Goal: Task Accomplishment & Management: Manage account settings

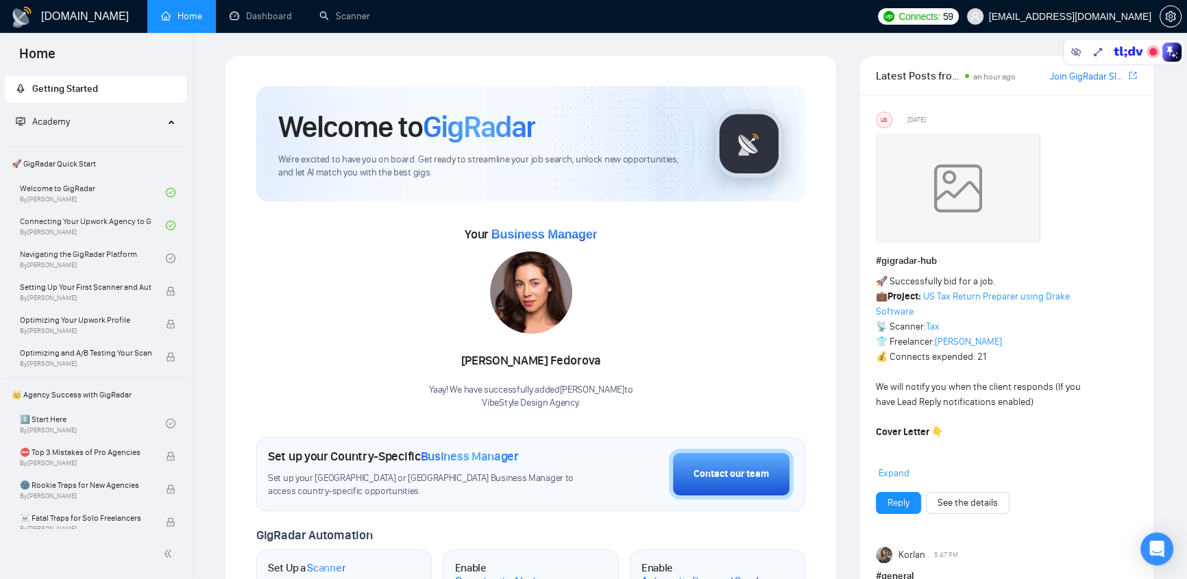
click at [1084, 16] on span "[EMAIL_ADDRESS][DOMAIN_NAME]" at bounding box center [1070, 16] width 162 height 0
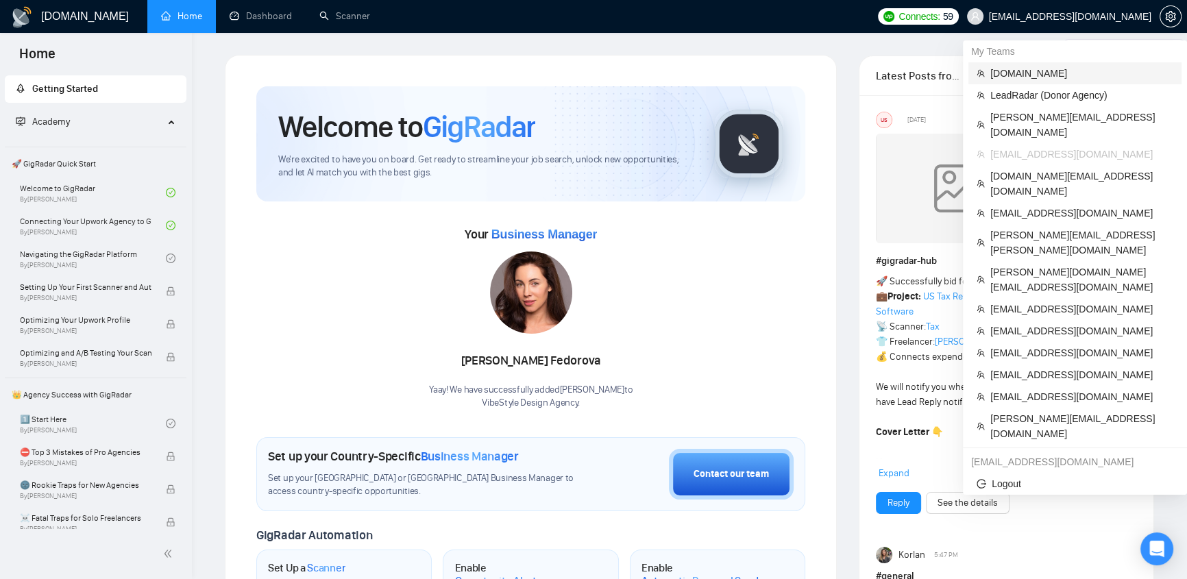
click at [1035, 69] on span "[DOMAIN_NAME]" at bounding box center [1081, 73] width 183 height 15
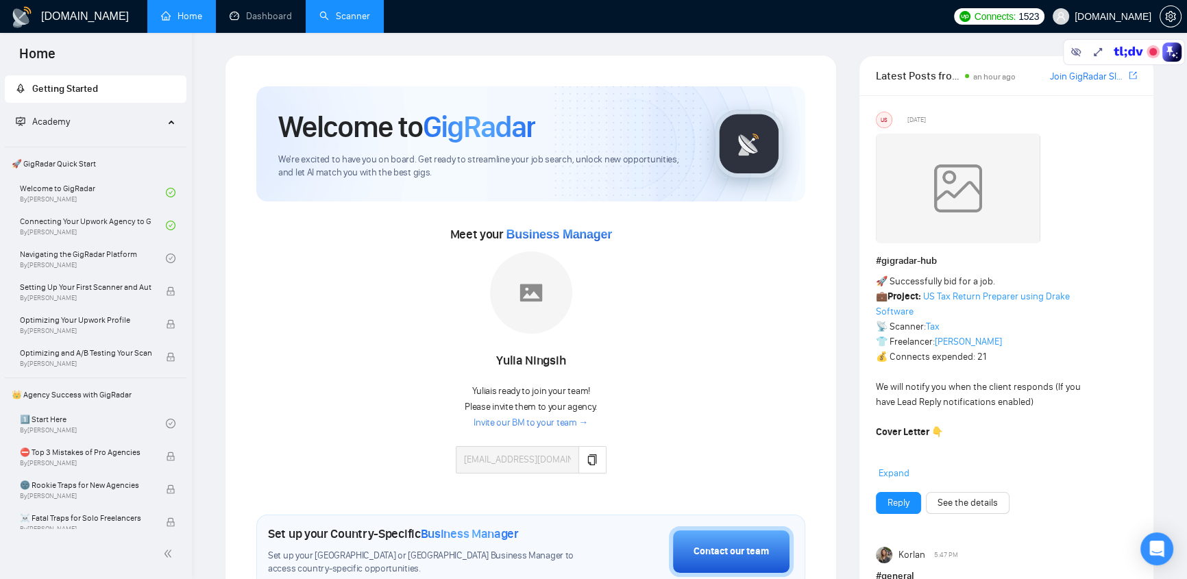
click at [358, 20] on link "Scanner" at bounding box center [344, 16] width 51 height 12
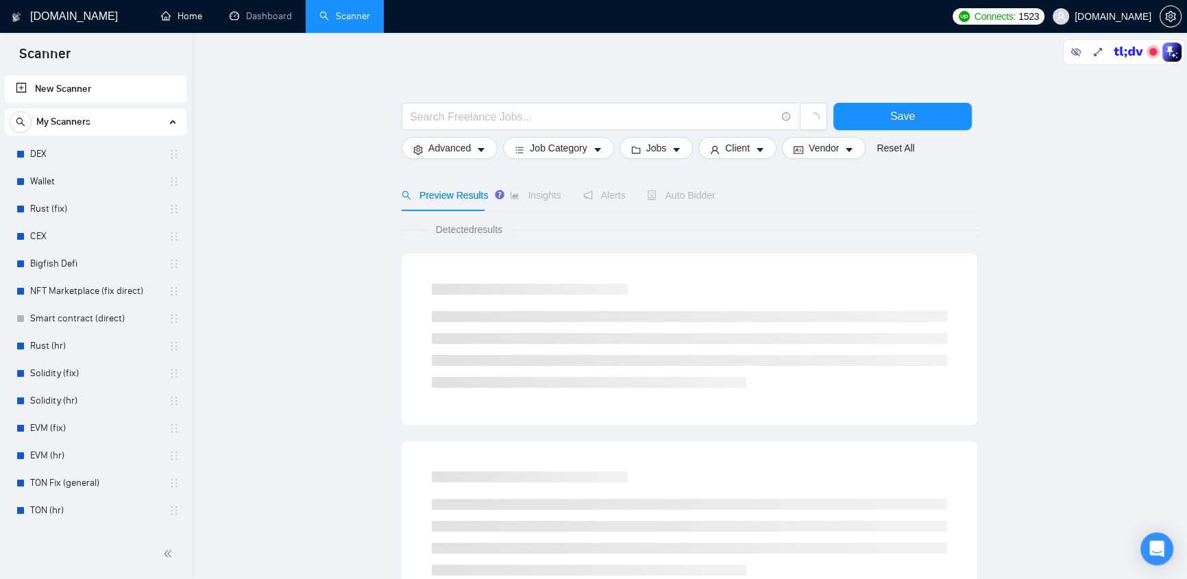
click at [195, 20] on link "Home" at bounding box center [181, 16] width 41 height 12
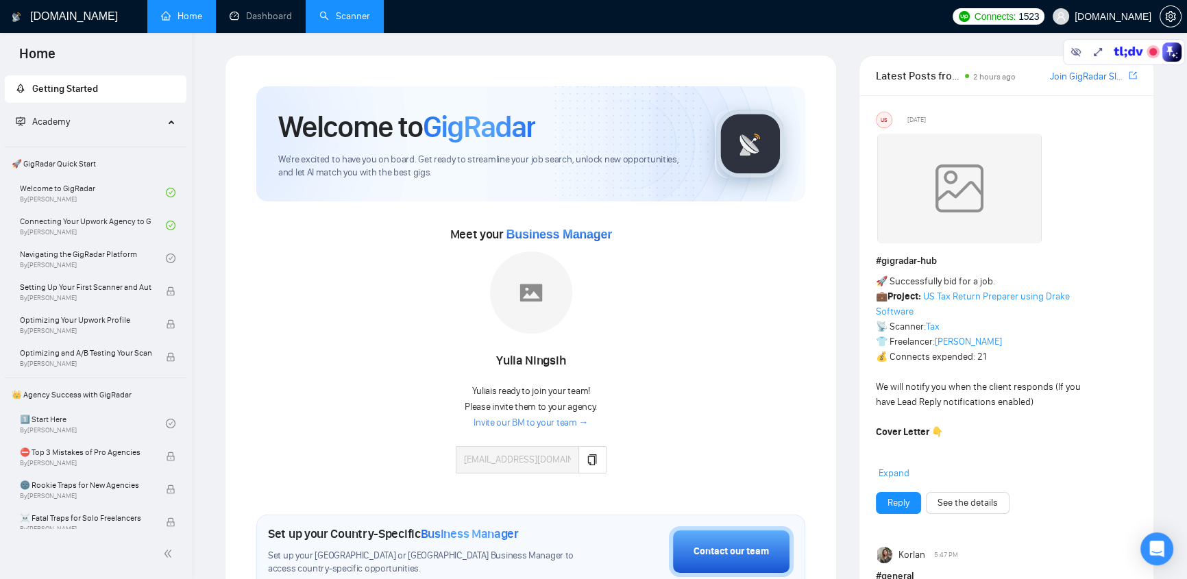
click at [351, 19] on link "Scanner" at bounding box center [344, 16] width 51 height 12
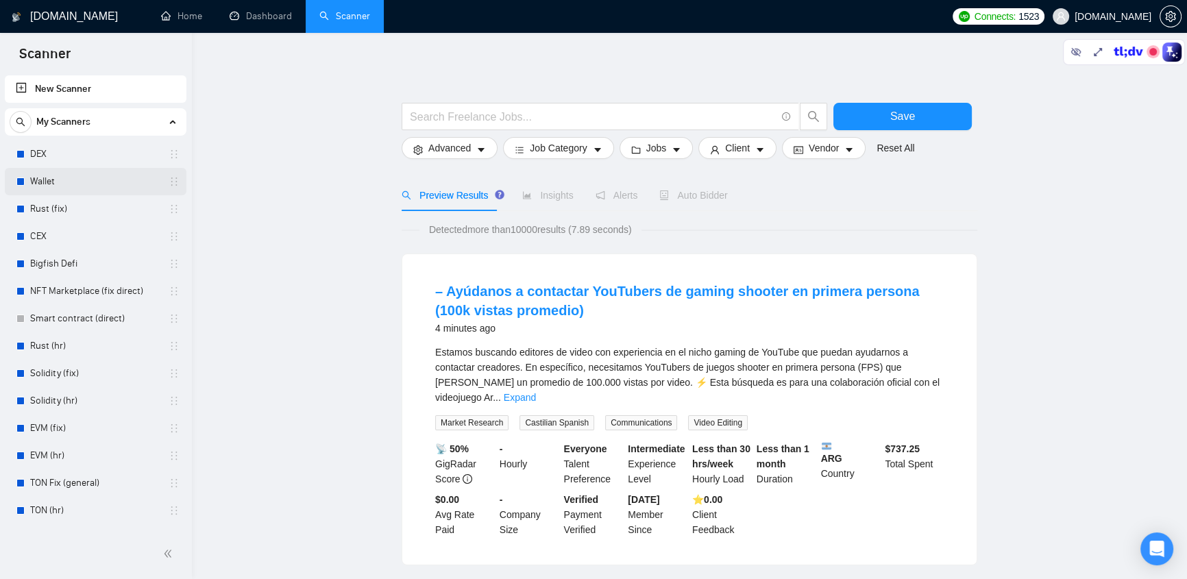
click at [53, 178] on link "Wallet" at bounding box center [95, 181] width 130 height 27
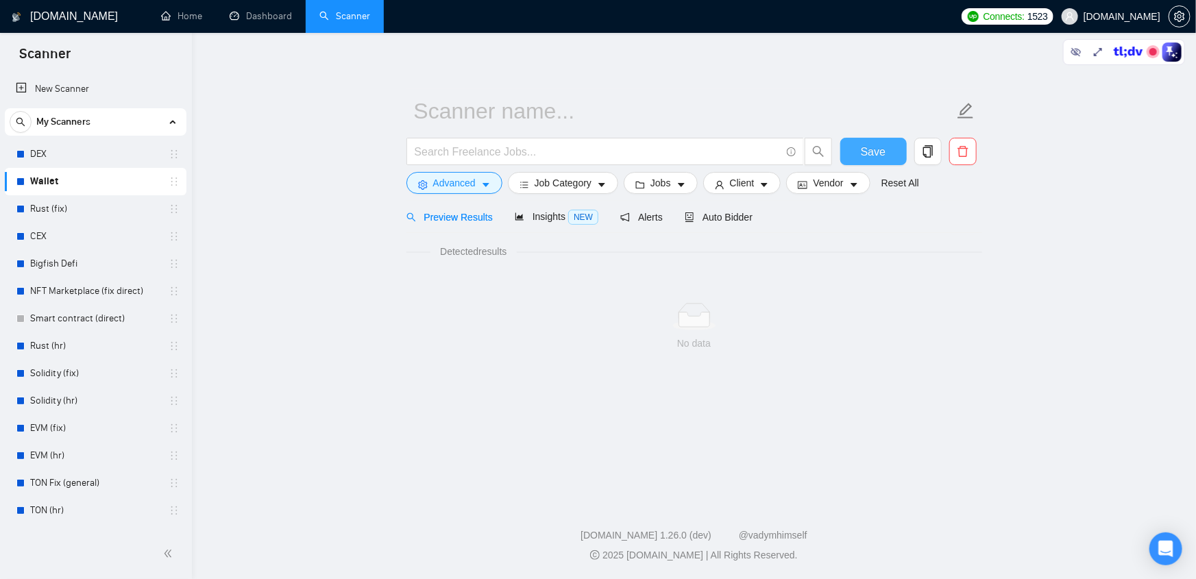
click at [873, 153] on span "Save" at bounding box center [873, 151] width 25 height 17
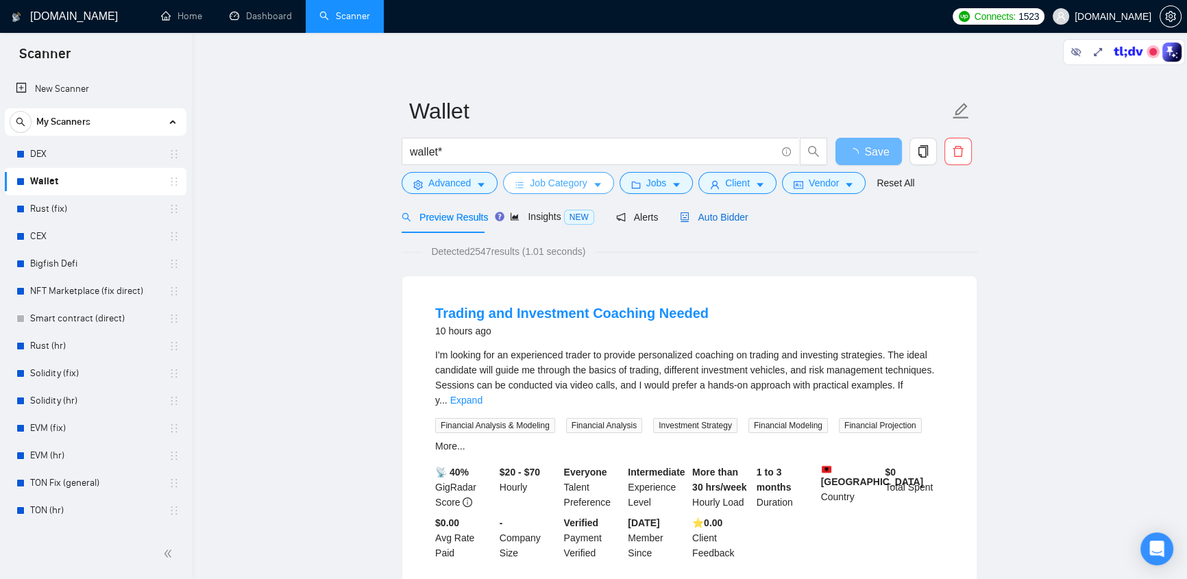
click at [942, 231] on div "Preview Results Insights NEW Alerts Auto Bidder" at bounding box center [690, 217] width 576 height 32
click at [569, 220] on span "Insights NEW" at bounding box center [564, 216] width 84 height 11
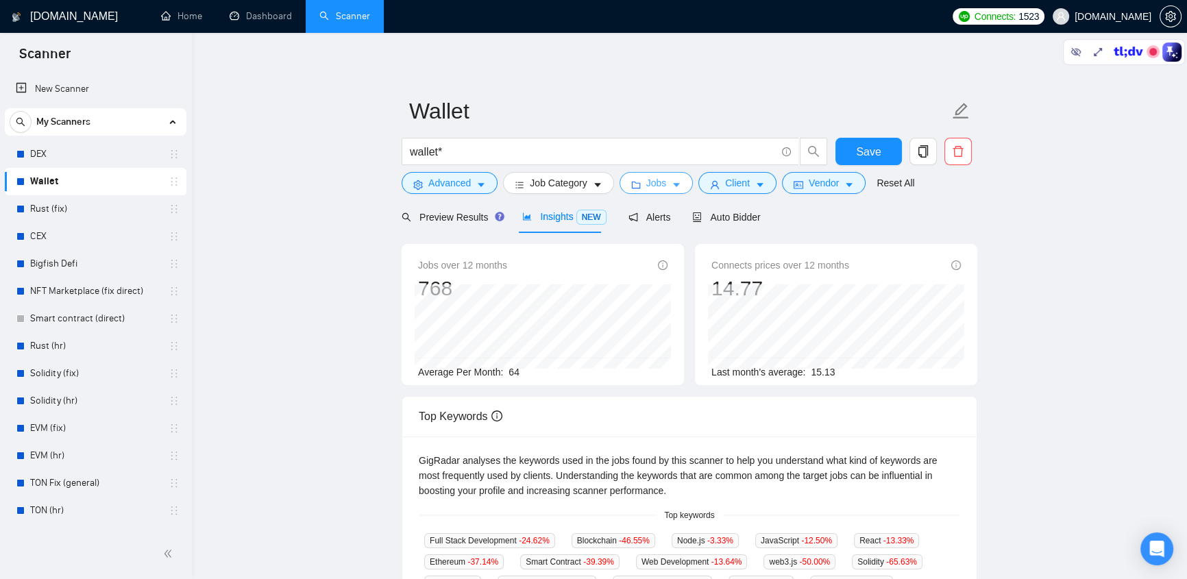
click at [658, 177] on span "Jobs" at bounding box center [656, 182] width 21 height 15
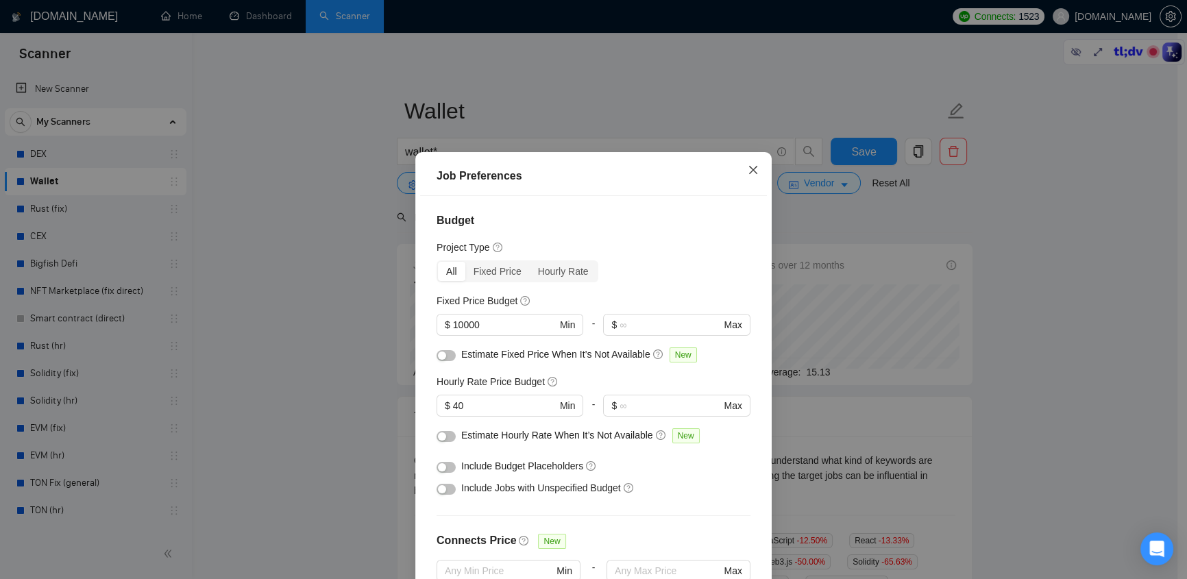
click at [749, 171] on icon "close" at bounding box center [753, 170] width 8 height 8
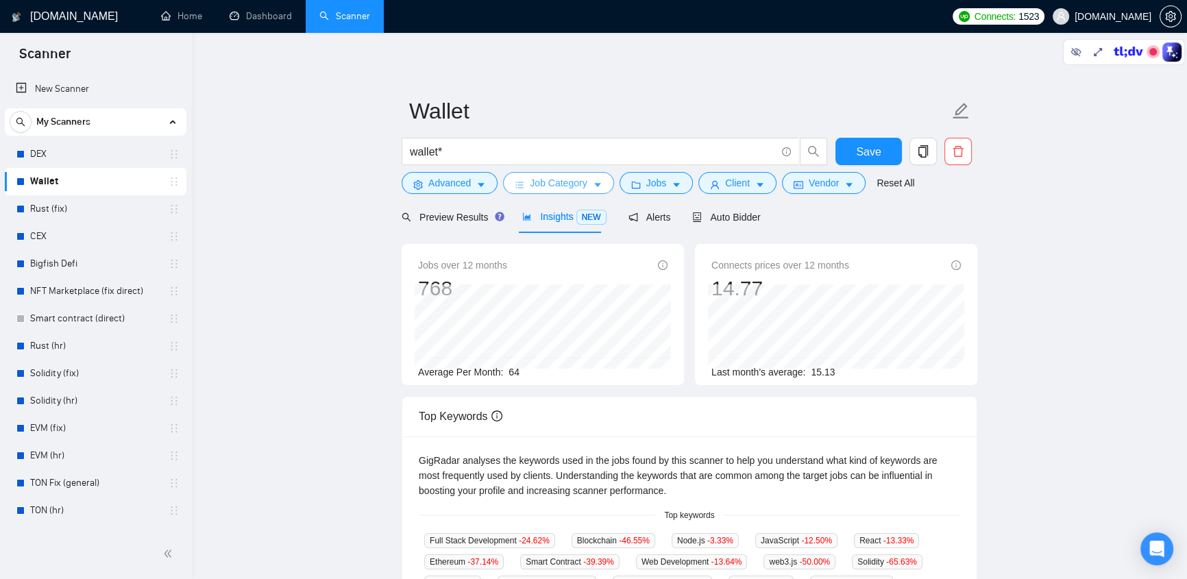
click at [530, 184] on span "Job Category" at bounding box center [558, 182] width 57 height 15
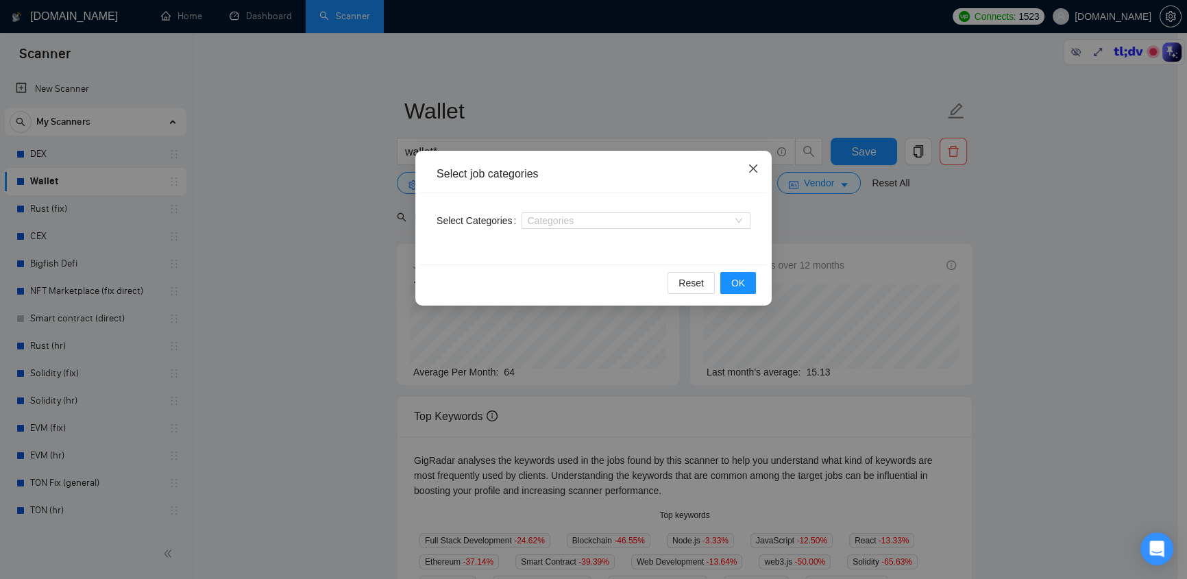
click at [752, 165] on icon "close" at bounding box center [753, 168] width 11 height 11
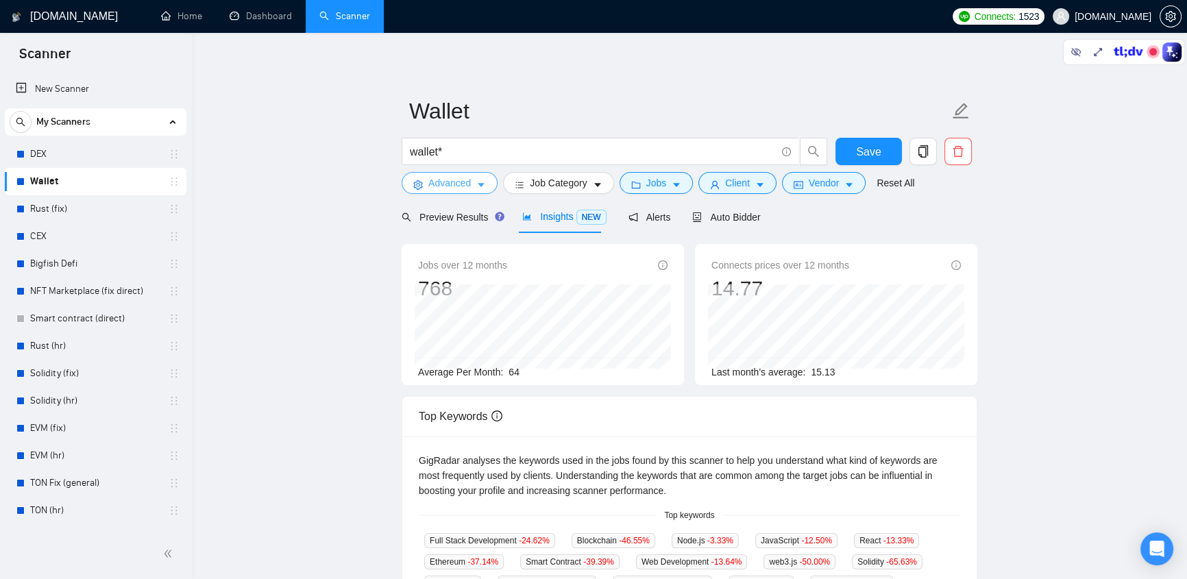
click at [444, 188] on span "Advanced" at bounding box center [449, 182] width 42 height 15
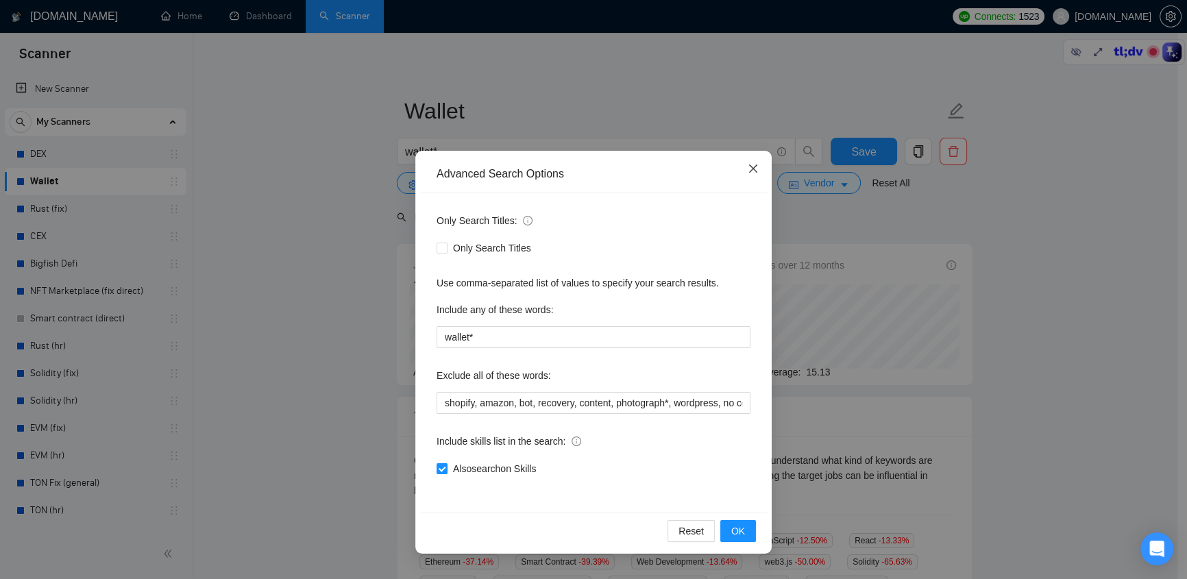
click at [751, 171] on icon "close" at bounding box center [753, 168] width 8 height 8
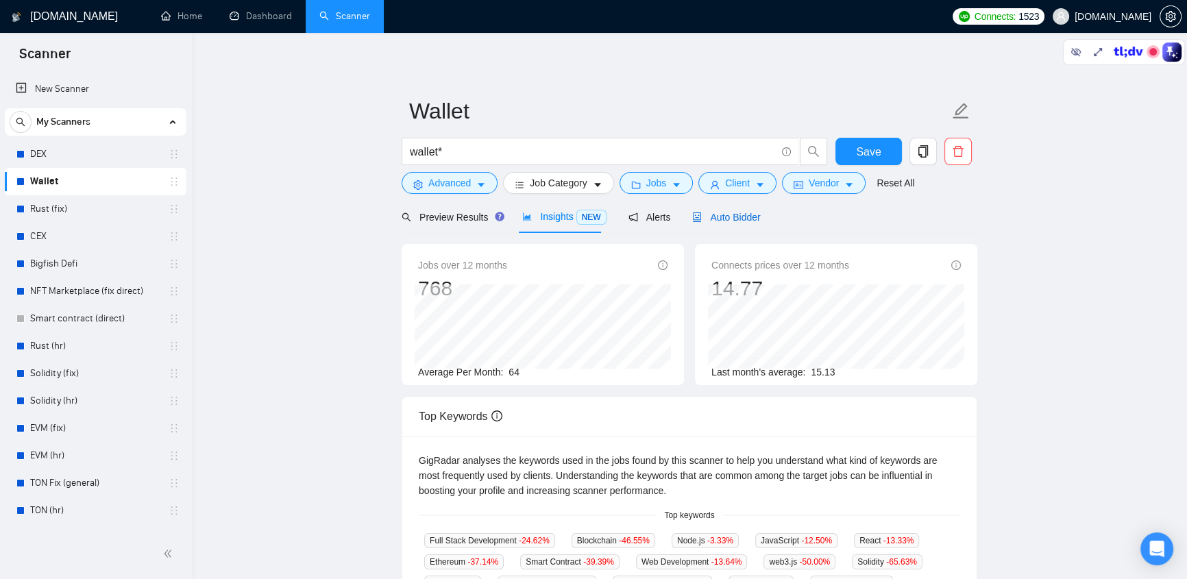
click at [708, 216] on span "Auto Bidder" at bounding box center [726, 217] width 68 height 11
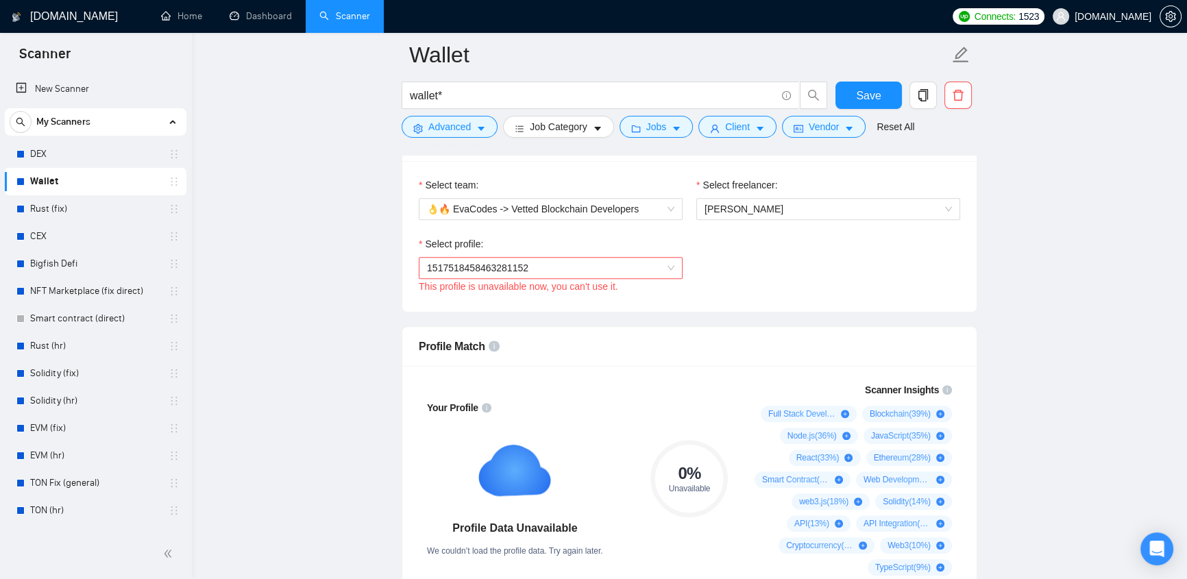
scroll to position [732, 0]
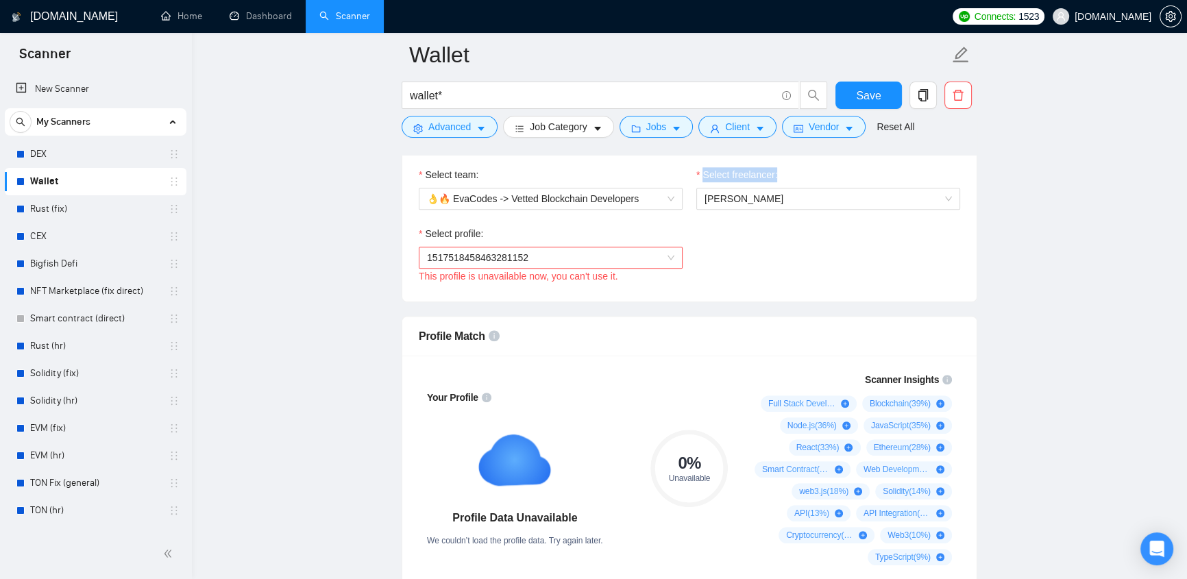
drag, startPoint x: 513, startPoint y: 215, endPoint x: 932, endPoint y: 174, distance: 421.3
click at [932, 174] on div "Select team: 👌🔥 EvaCodes -> Vetted Blockchain Developers Select freelancer: [PE…" at bounding box center [689, 196] width 555 height 59
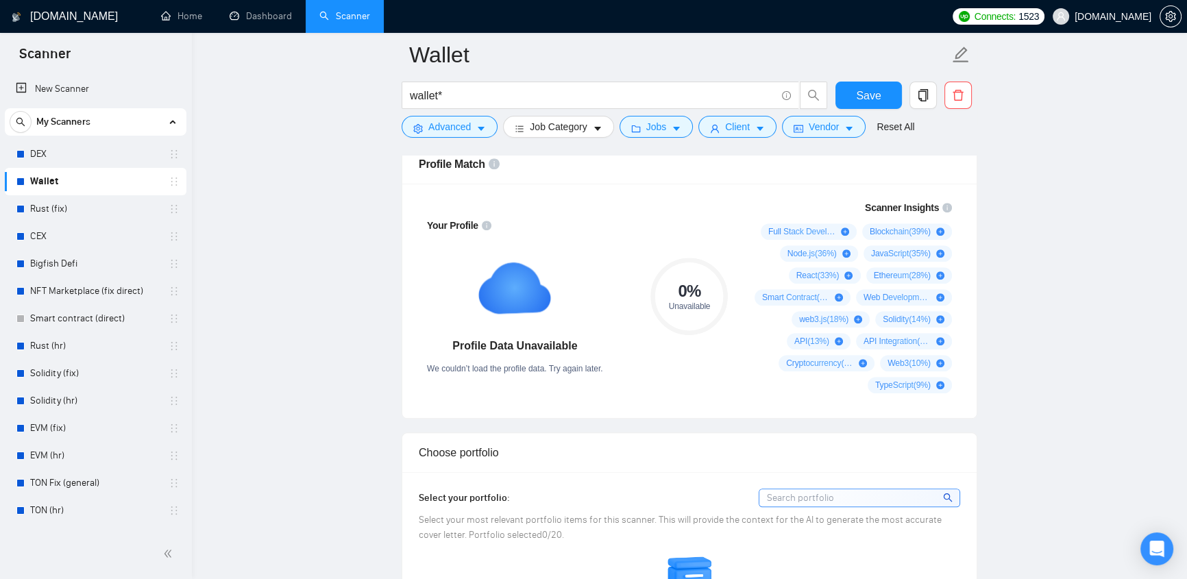
scroll to position [893, 0]
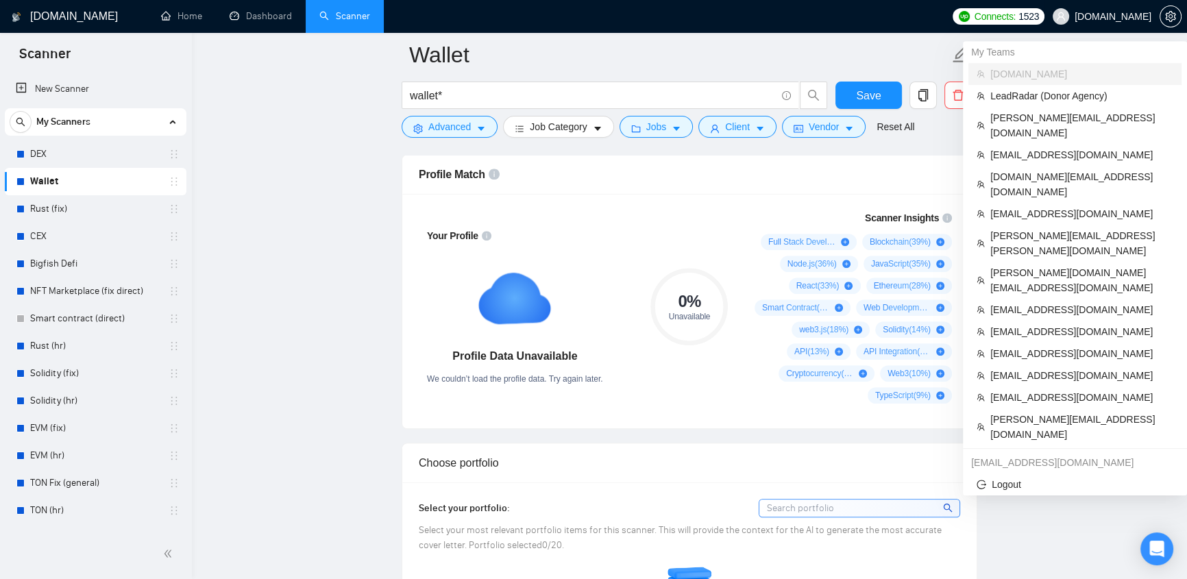
click at [1095, 27] on span "[DOMAIN_NAME]" at bounding box center [1101, 17] width 115 height 44
drag, startPoint x: 1061, startPoint y: 155, endPoint x: 1048, endPoint y: 142, distance: 18.4
click at [1062, 144] on ul "[DOMAIN_NAME] LeadRadar (Donor Agency) [PERSON_NAME][EMAIL_ADDRESS][DOMAIN_NAME…" at bounding box center [1074, 254] width 213 height 382
click at [1062, 147] on span "[EMAIL_ADDRESS][DOMAIN_NAME]" at bounding box center [1081, 154] width 183 height 15
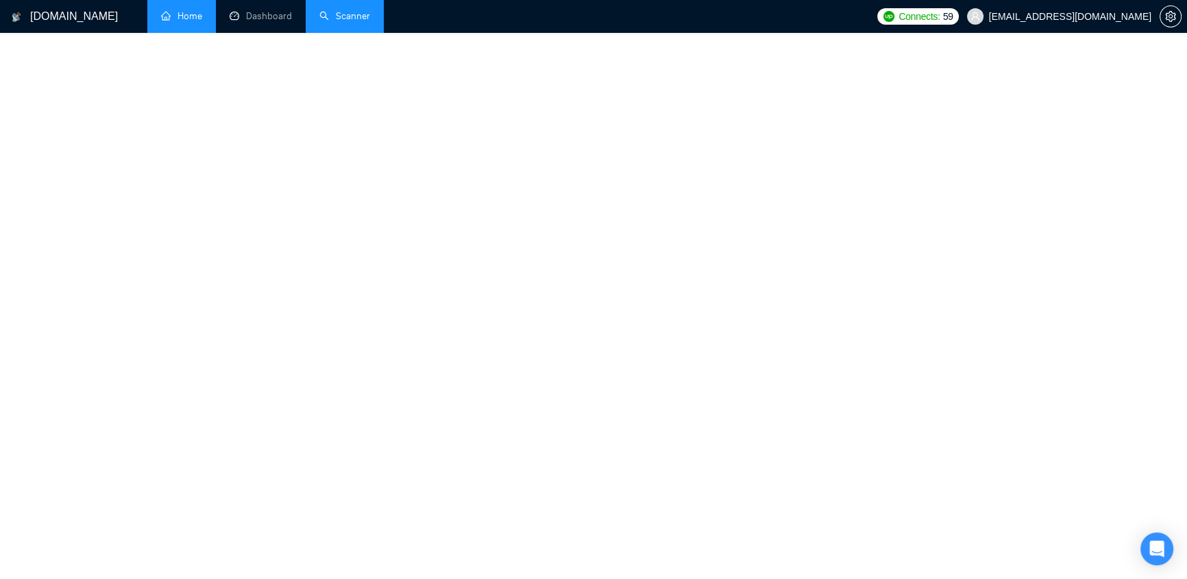
scroll to position [738, 0]
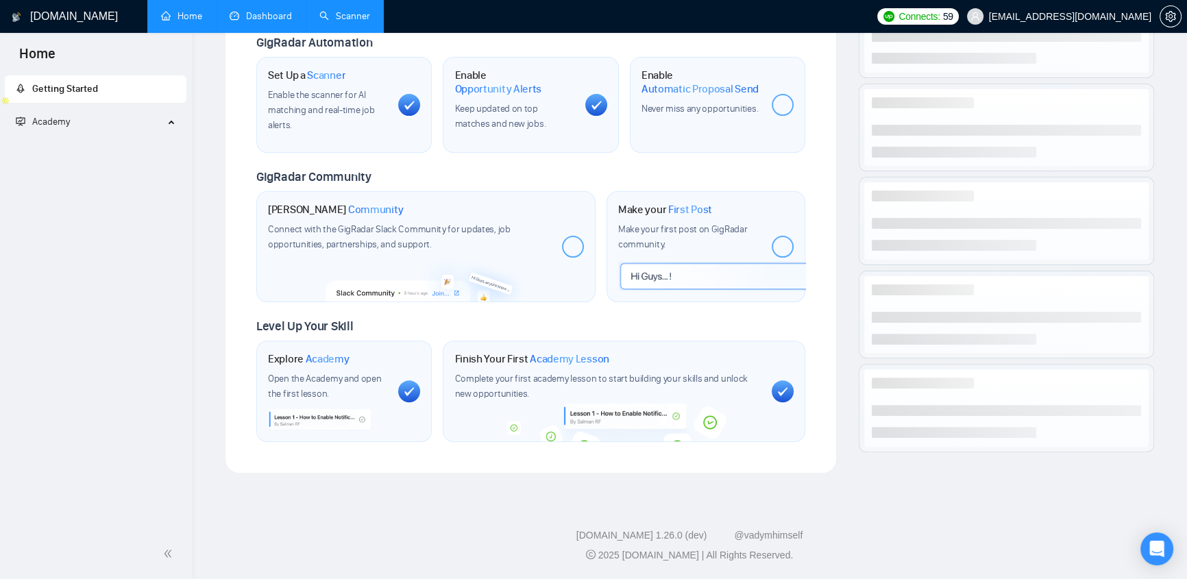
click at [247, 18] on link "Dashboard" at bounding box center [261, 16] width 62 height 12
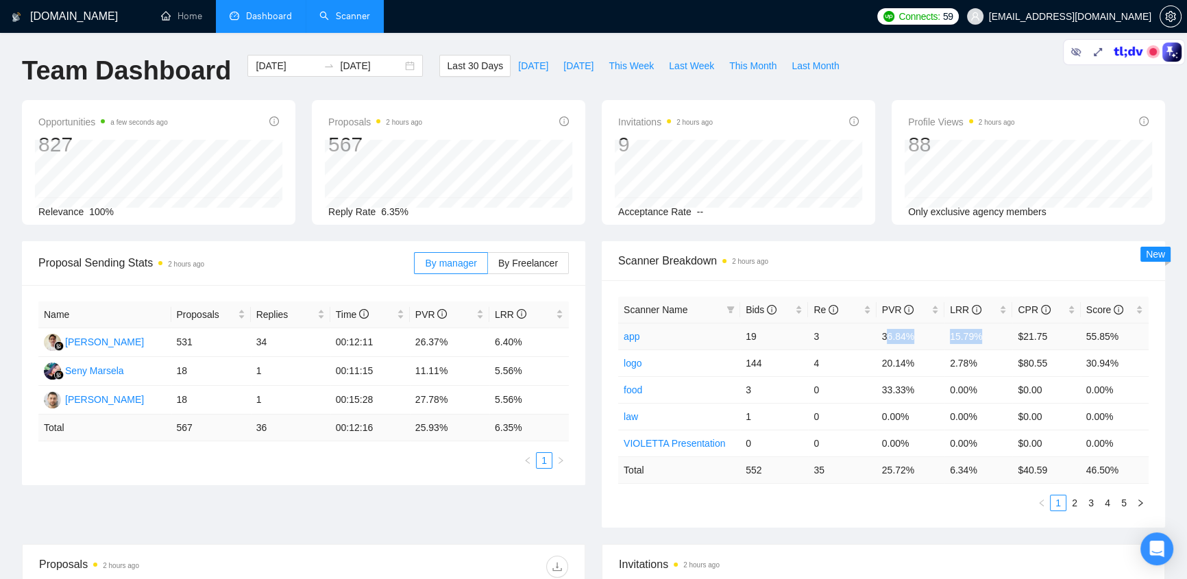
drag, startPoint x: 888, startPoint y: 330, endPoint x: 976, endPoint y: 335, distance: 88.6
click at [976, 335] on tr "app 19 3 36.84% 15.79% $21.75 55.85%" at bounding box center [883, 336] width 530 height 27
click at [959, 370] on td "2.78%" at bounding box center [978, 362] width 68 height 27
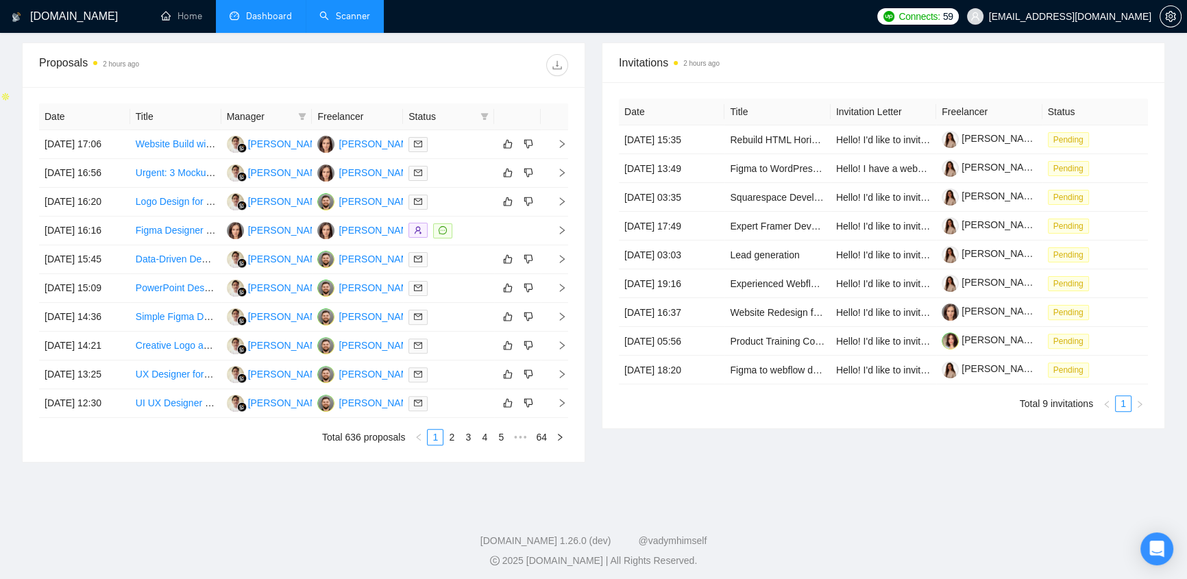
scroll to position [503, 0]
click at [441, 169] on div at bounding box center [448, 172] width 80 height 16
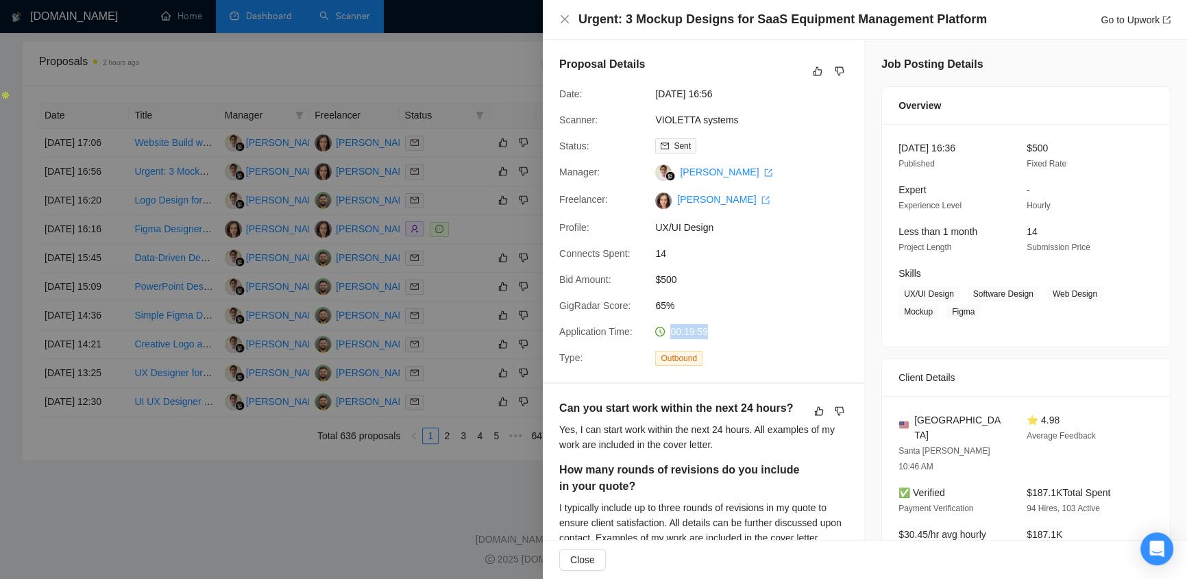
drag, startPoint x: 710, startPoint y: 330, endPoint x: 657, endPoint y: 336, distance: 53.1
click at [657, 336] on div "00:19:59" at bounding box center [722, 331] width 145 height 15
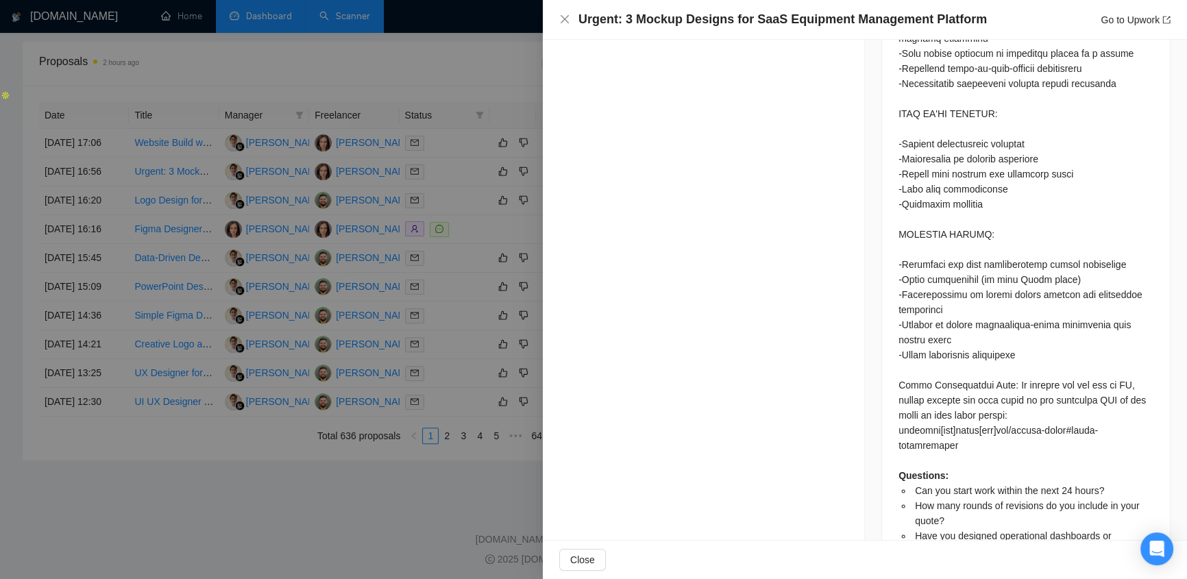
scroll to position [1259, 0]
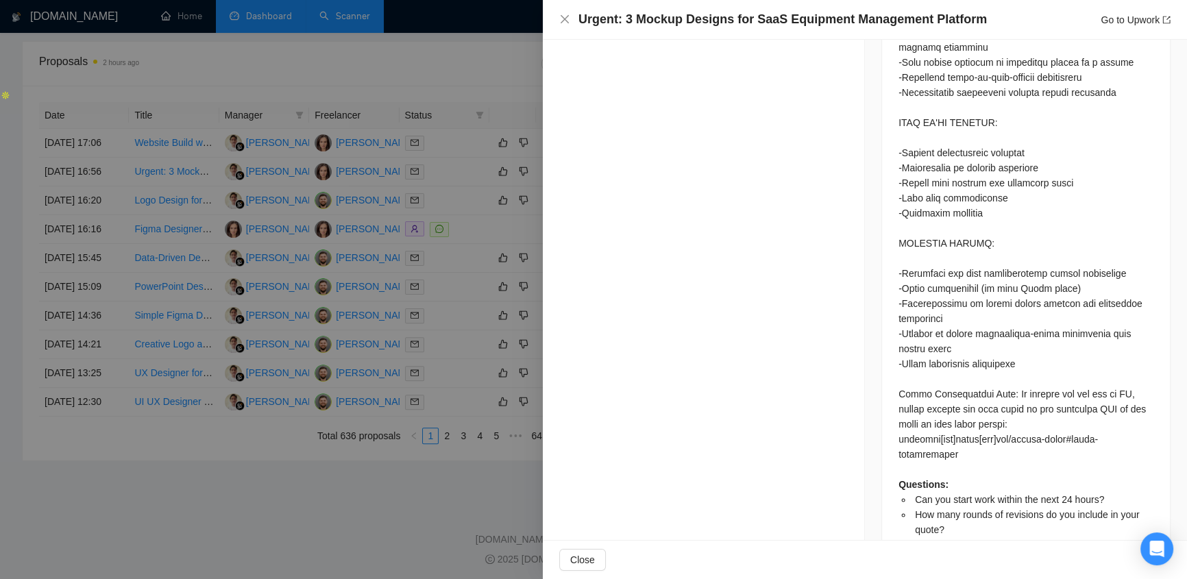
click at [459, 60] on div at bounding box center [593, 289] width 1187 height 579
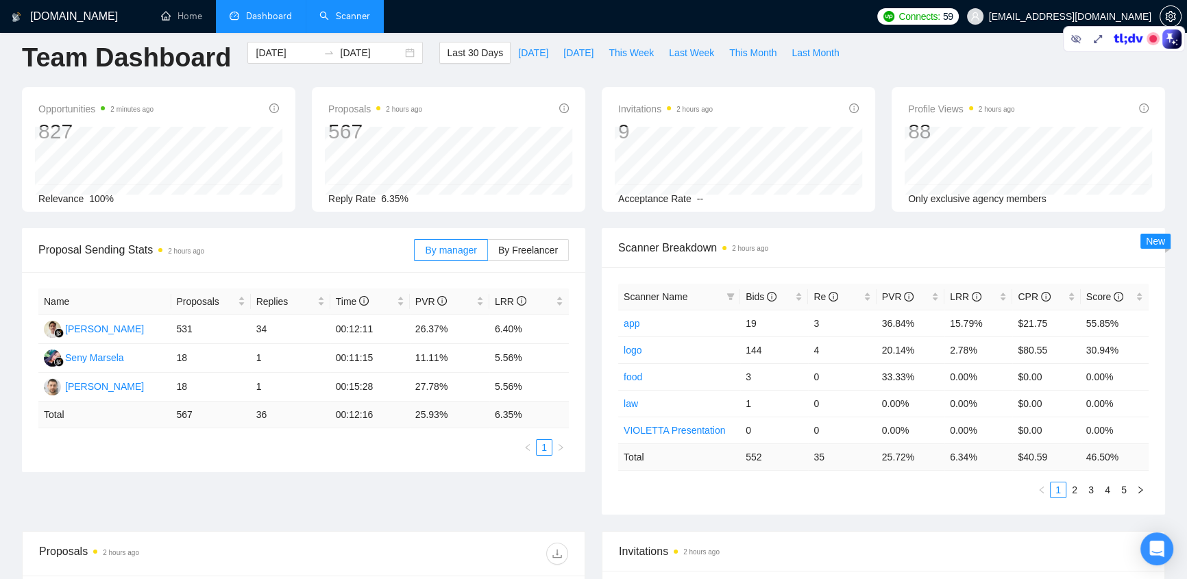
scroll to position [0, 0]
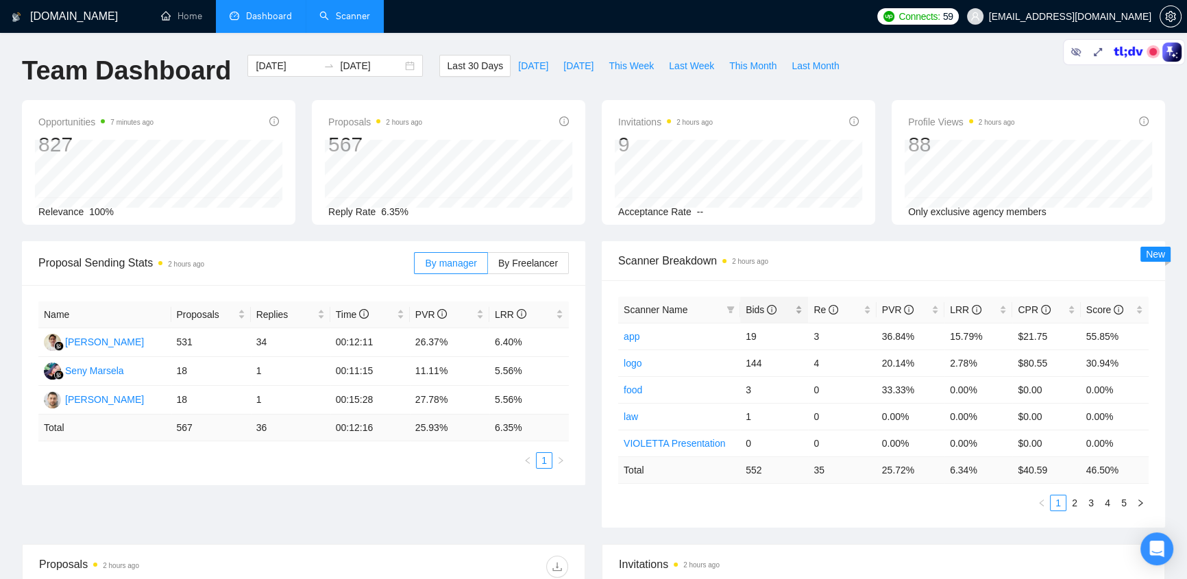
click at [749, 306] on span "Bids" at bounding box center [760, 309] width 31 height 11
